Goal: Information Seeking & Learning: Learn about a topic

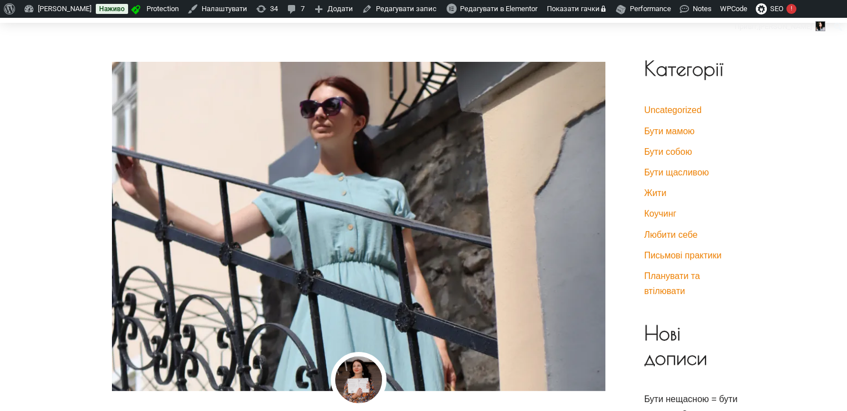
scroll to position [56, 0]
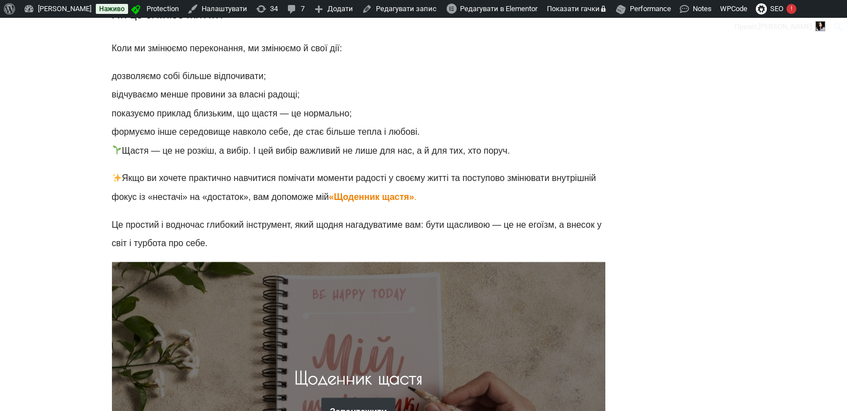
scroll to position [1161, 0]
click at [390, 7] on link "Редагувати запис" at bounding box center [400, 9] width 84 height 18
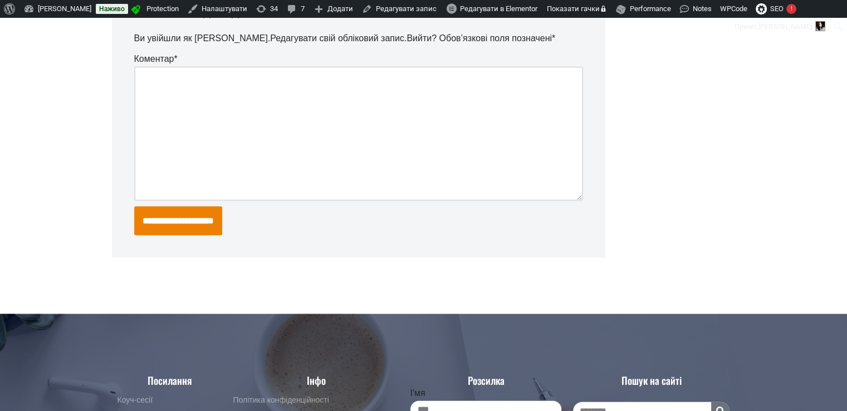
scroll to position [2524, 0]
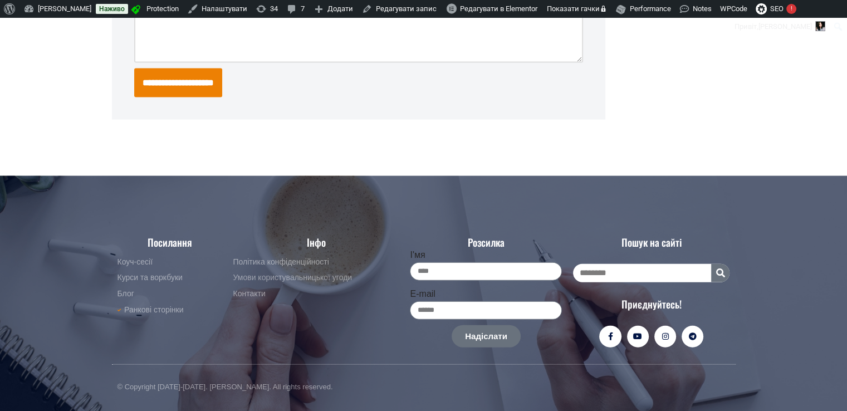
click at [270, 277] on span "Умови користувальницької угоди" at bounding box center [292, 277] width 119 height 13
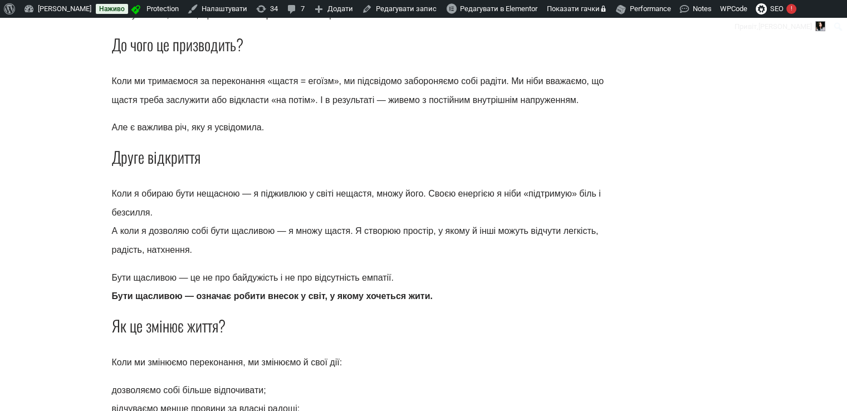
scroll to position [653, 0]
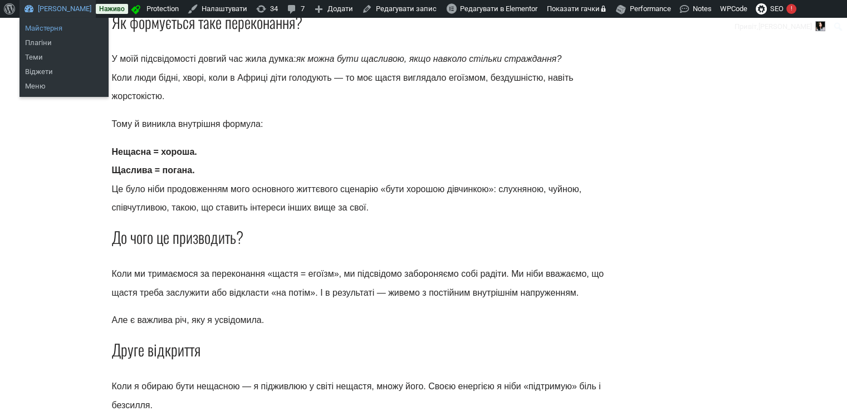
click at [47, 25] on link "Майстерня" at bounding box center [63, 28] width 89 height 14
